Goal: Task Accomplishment & Management: Use online tool/utility

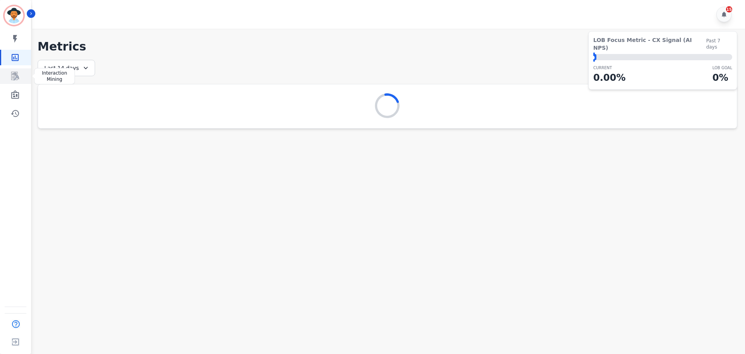
click at [15, 80] on icon "Sidebar" at bounding box center [15, 76] width 8 height 9
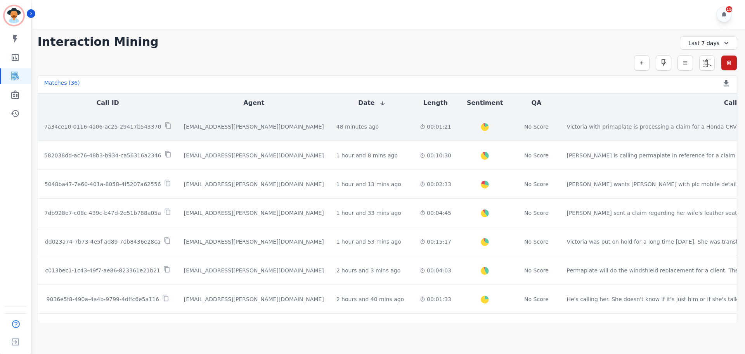
click at [125, 126] on p "7a34ce10-0116-4a06-ac25-29417b543370" at bounding box center [102, 127] width 117 height 8
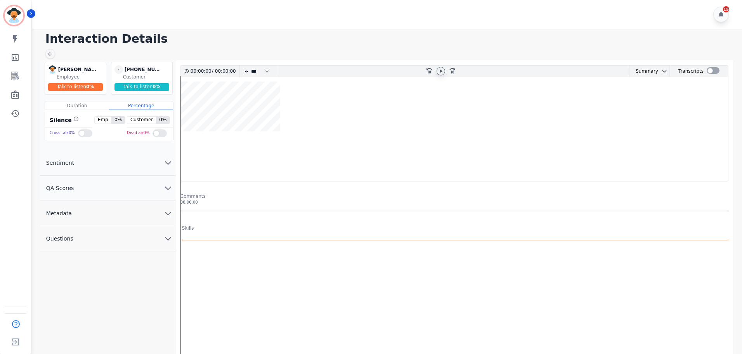
click at [441, 67] on div at bounding box center [441, 71] width 9 height 9
click at [440, 69] on icon at bounding box center [441, 71] width 6 height 6
click at [441, 71] on icon at bounding box center [441, 70] width 3 height 3
click at [441, 71] on icon at bounding box center [441, 71] width 6 height 6
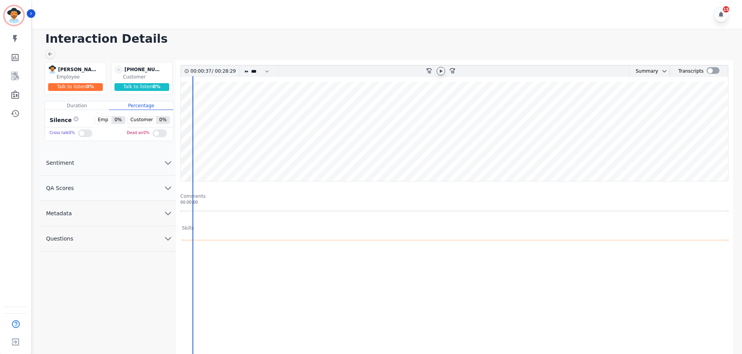
click at [356, 153] on wave at bounding box center [454, 131] width 547 height 99
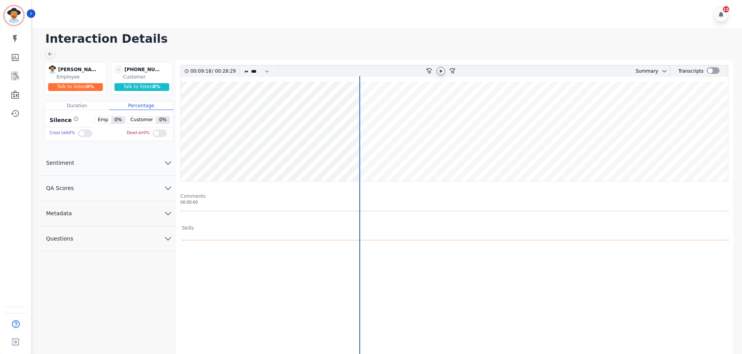
click at [368, 155] on wave at bounding box center [454, 131] width 547 height 99
click at [385, 155] on wave at bounding box center [454, 131] width 547 height 99
click at [397, 155] on wave at bounding box center [454, 131] width 547 height 99
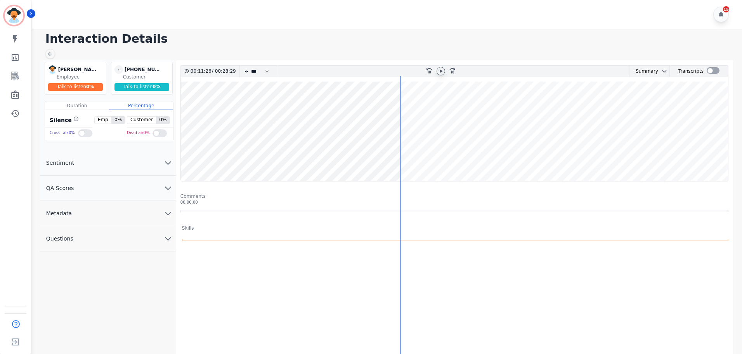
click at [409, 157] on wave at bounding box center [454, 131] width 547 height 99
click at [422, 155] on wave at bounding box center [454, 131] width 547 height 99
click at [439, 157] on wave at bounding box center [454, 131] width 547 height 99
click at [471, 156] on wave at bounding box center [454, 131] width 547 height 99
click at [487, 158] on wave at bounding box center [454, 131] width 547 height 99
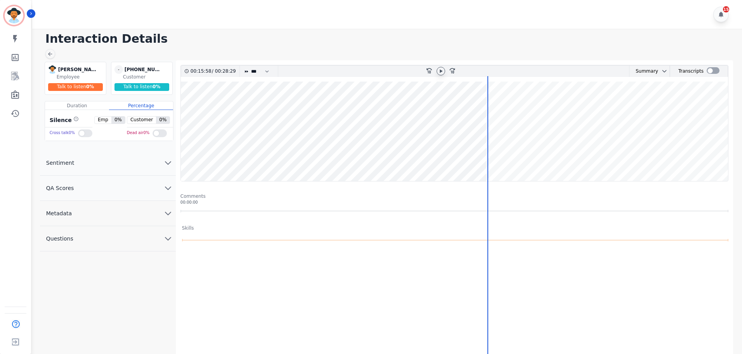
click at [480, 158] on wave at bounding box center [454, 131] width 547 height 99
click at [475, 160] on wave at bounding box center [454, 131] width 547 height 99
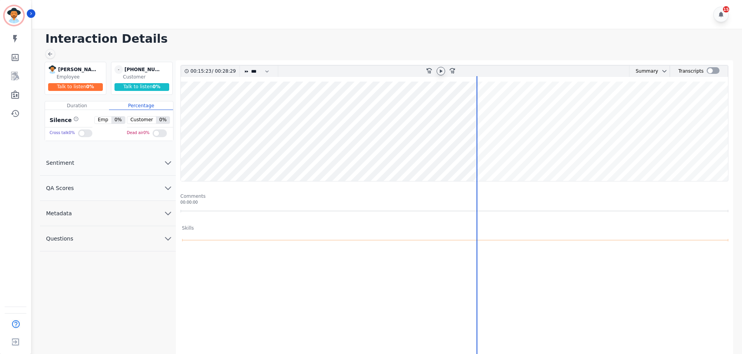
click at [480, 157] on wave at bounding box center [454, 131] width 547 height 99
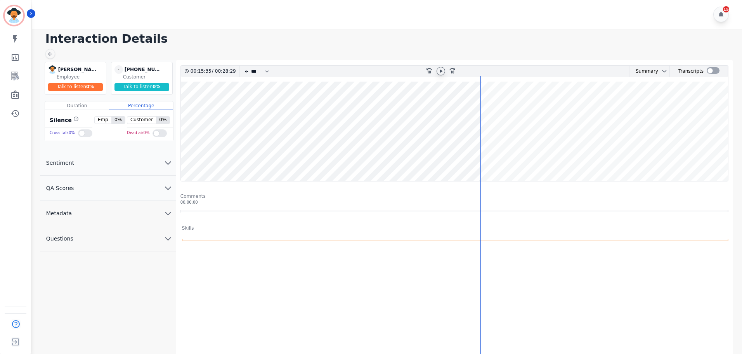
click at [487, 158] on wave at bounding box center [454, 131] width 547 height 99
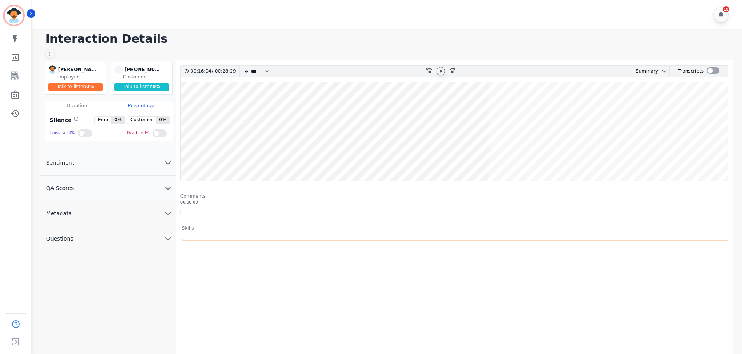
click at [496, 157] on wave at bounding box center [454, 131] width 547 height 99
click at [503, 154] on wave at bounding box center [454, 131] width 547 height 99
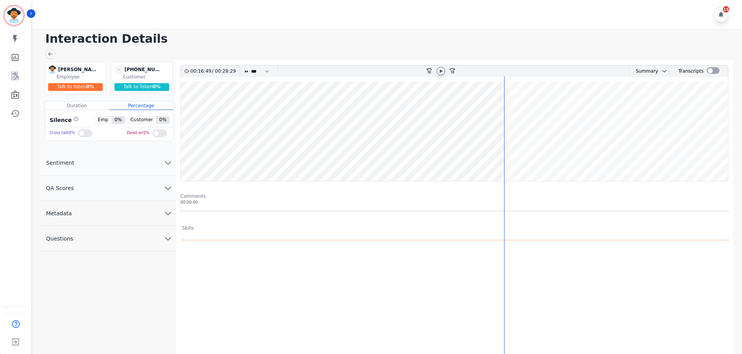
click at [519, 157] on wave at bounding box center [454, 131] width 547 height 99
click at [574, 159] on wave at bounding box center [454, 131] width 547 height 99
click at [606, 156] on wave at bounding box center [454, 131] width 547 height 99
click at [617, 159] on wave at bounding box center [454, 131] width 547 height 99
click at [630, 159] on wave at bounding box center [454, 131] width 547 height 99
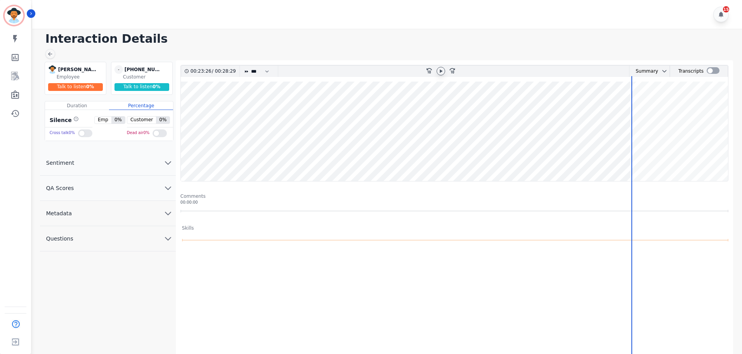
click at [653, 157] on wave at bounding box center [454, 131] width 547 height 99
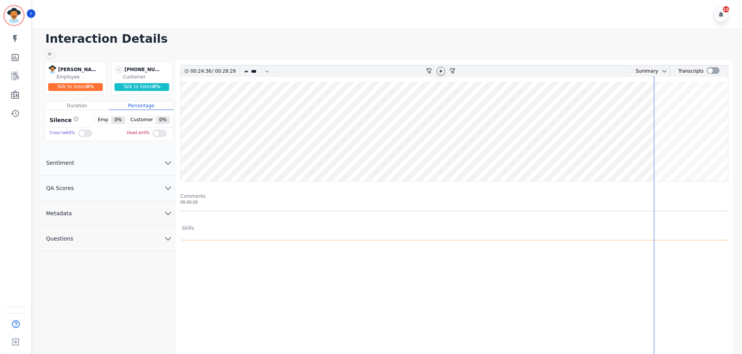
drag, startPoint x: 663, startPoint y: 157, endPoint x: 669, endPoint y: 157, distance: 6.2
click at [664, 157] on wave at bounding box center [454, 131] width 547 height 99
click at [681, 157] on wave at bounding box center [454, 131] width 547 height 99
click at [694, 158] on wave at bounding box center [454, 131] width 547 height 99
click at [708, 158] on wave at bounding box center [454, 131] width 547 height 99
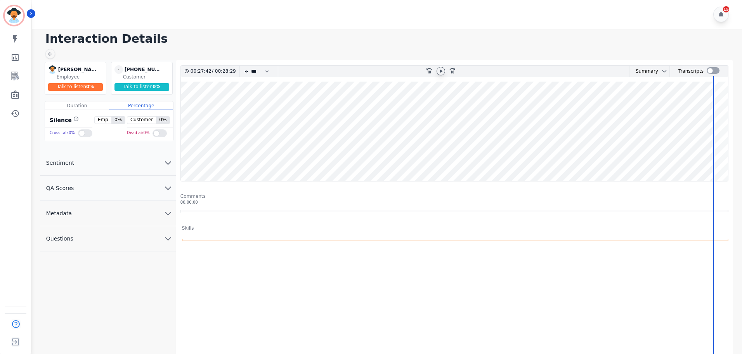
click at [443, 71] on icon at bounding box center [441, 71] width 6 height 6
